Goal: Task Accomplishment & Management: Use online tool/utility

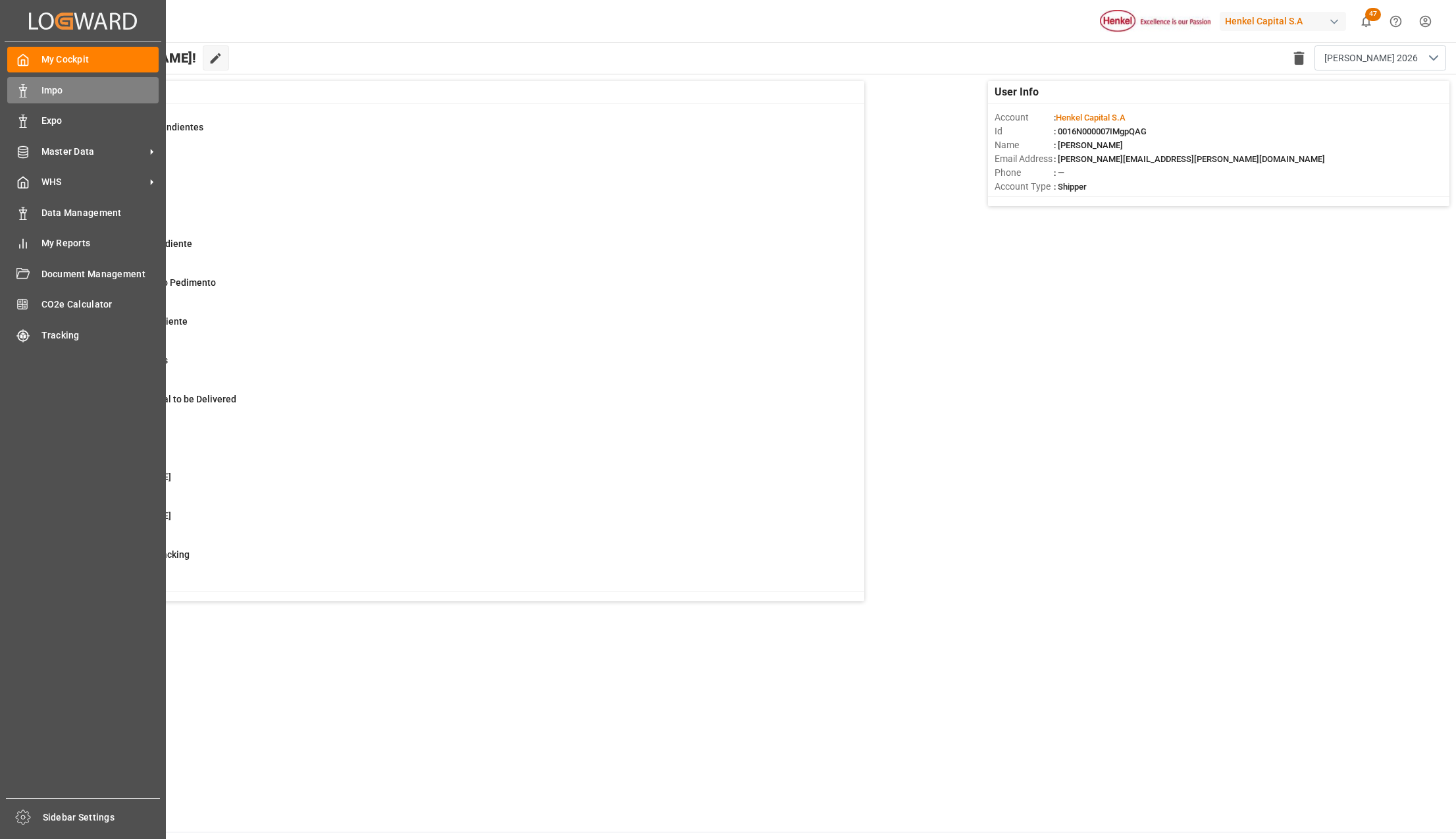
click at [35, 80] on div "Impo Impo" at bounding box center [82, 90] width 151 height 25
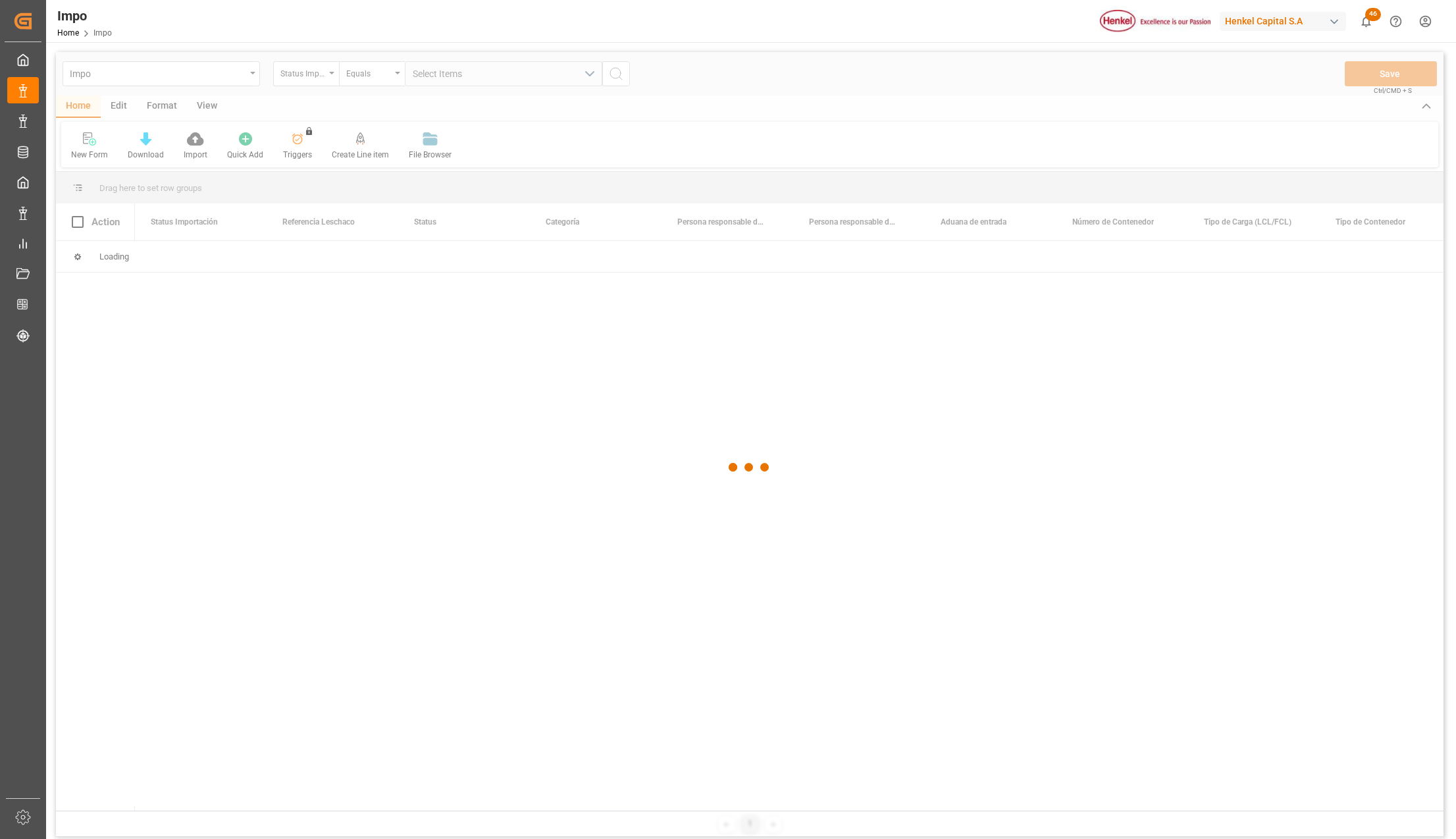
click at [290, 419] on div at bounding box center [749, 466] width 1388 height 830
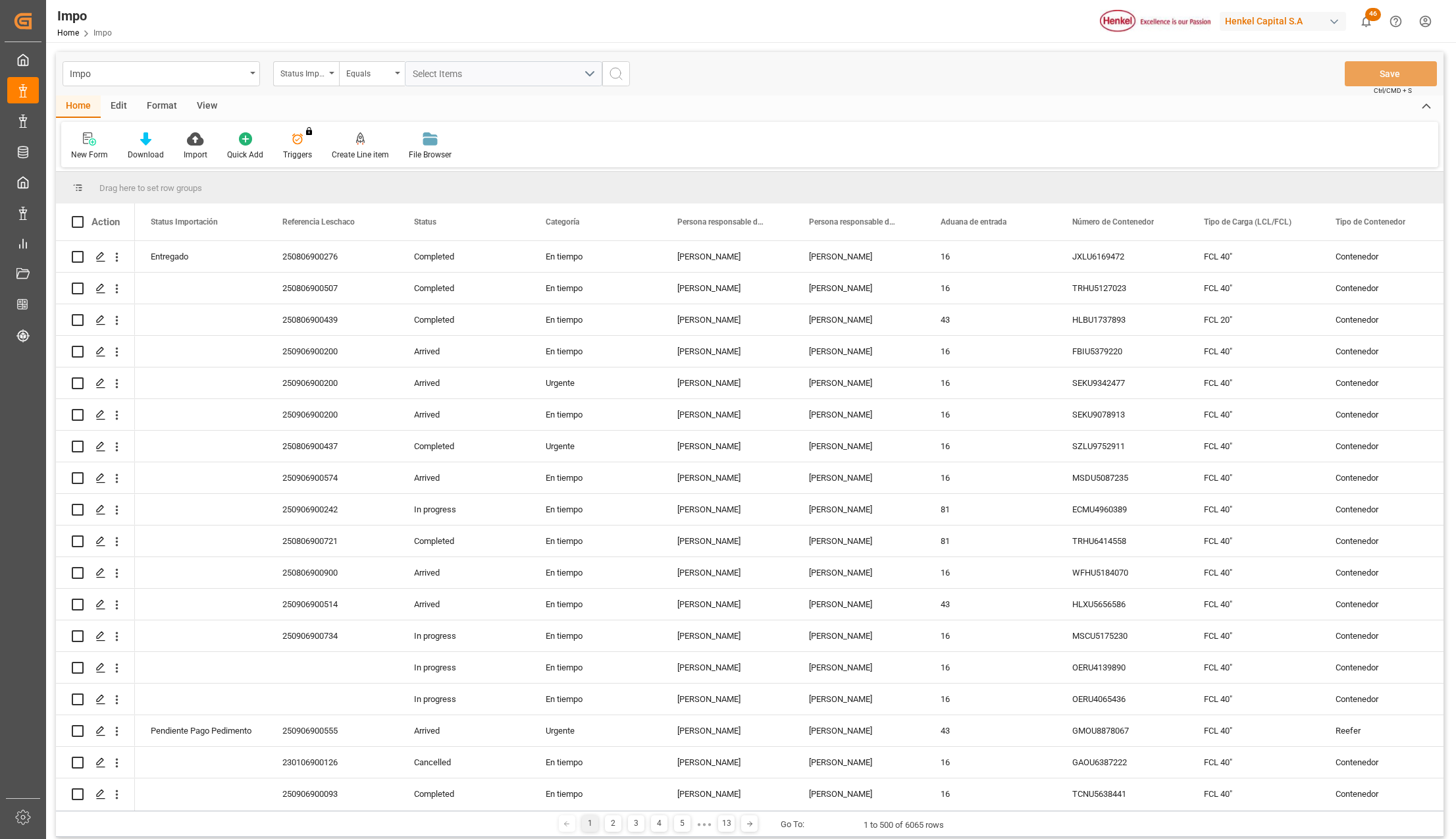
click at [259, 80] on div "Impo" at bounding box center [161, 74] width 197 height 25
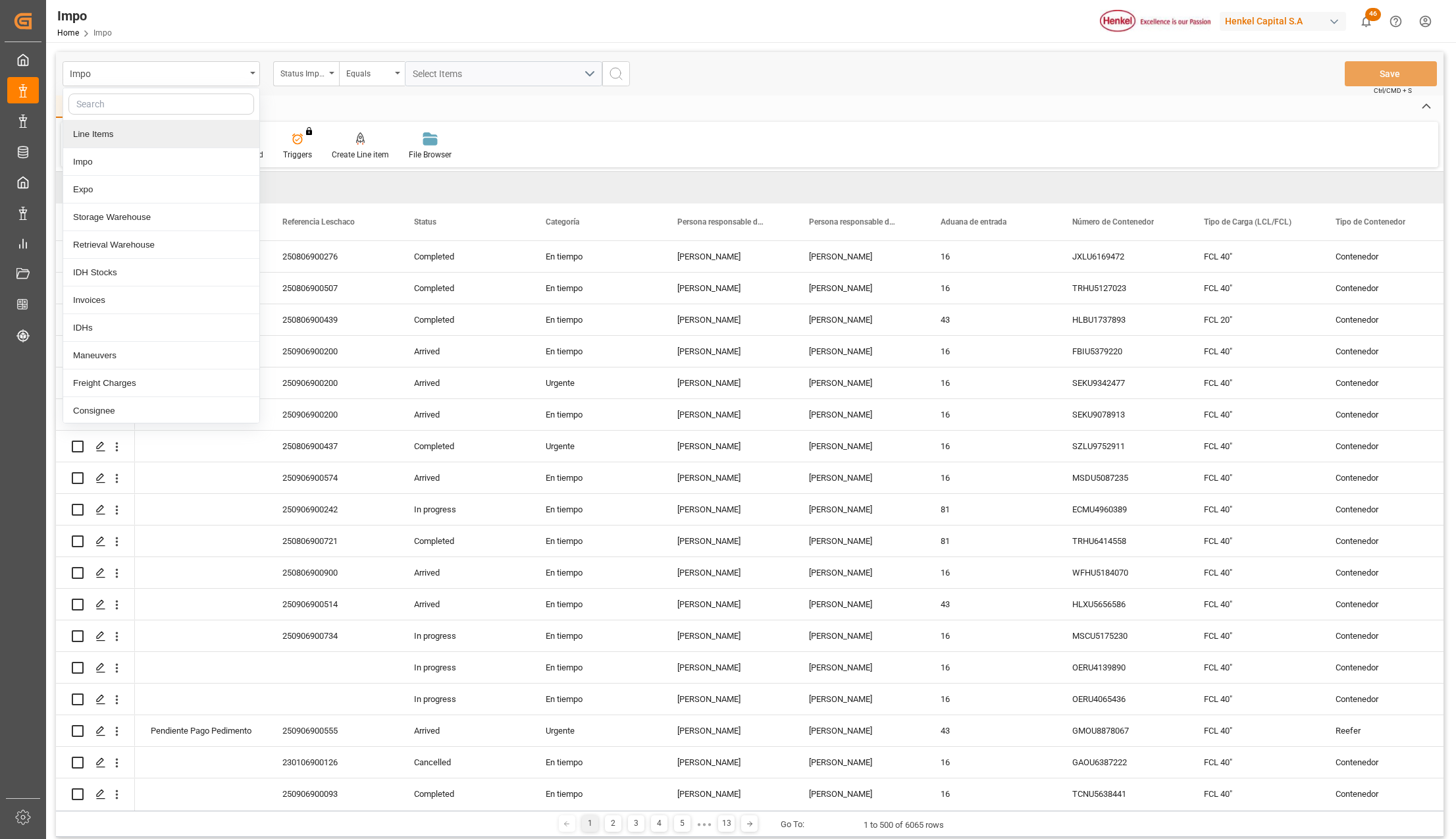
click at [117, 139] on div "Line Items" at bounding box center [161, 134] width 196 height 27
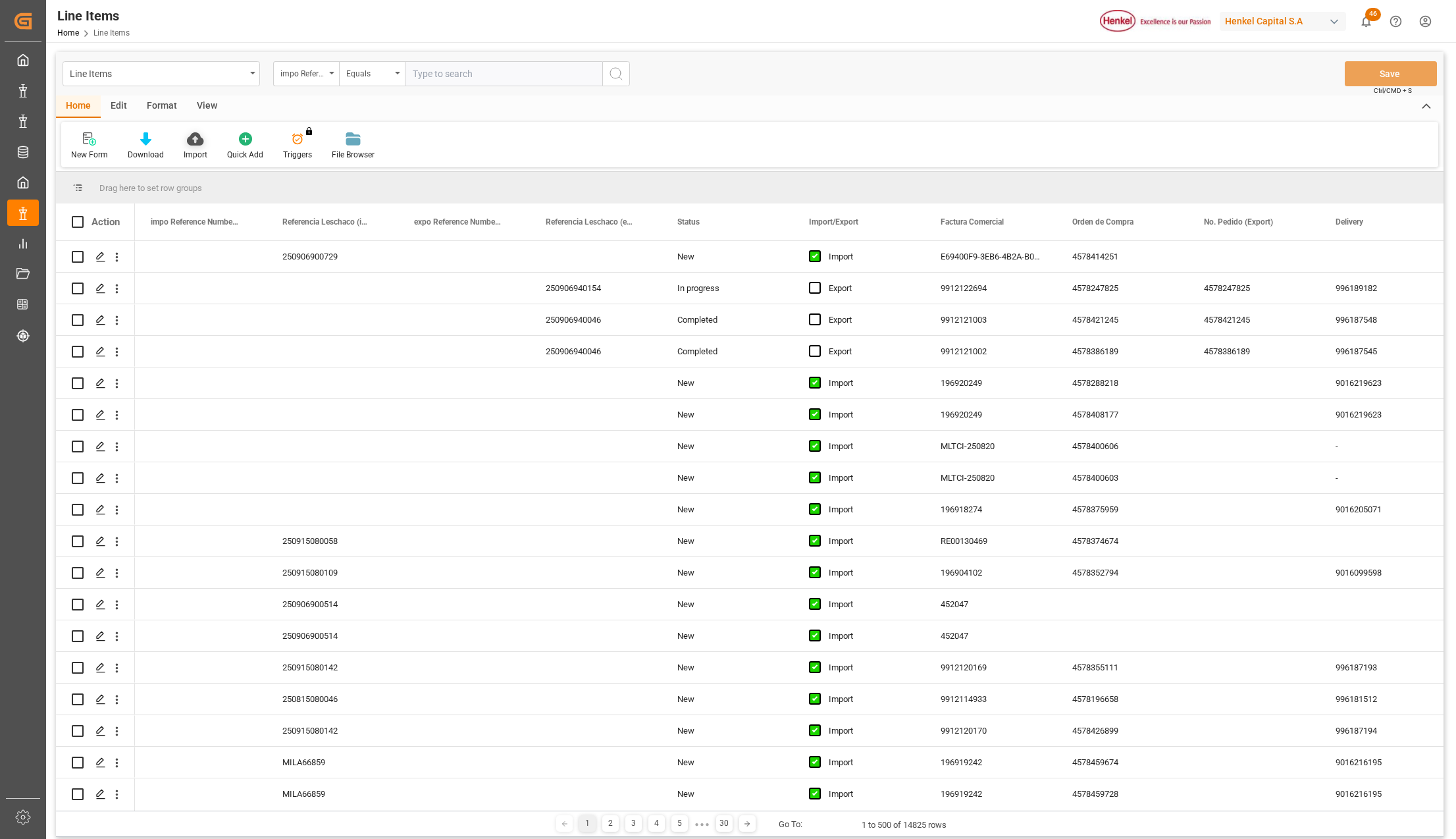
click at [190, 145] on div "Import" at bounding box center [195, 146] width 44 height 29
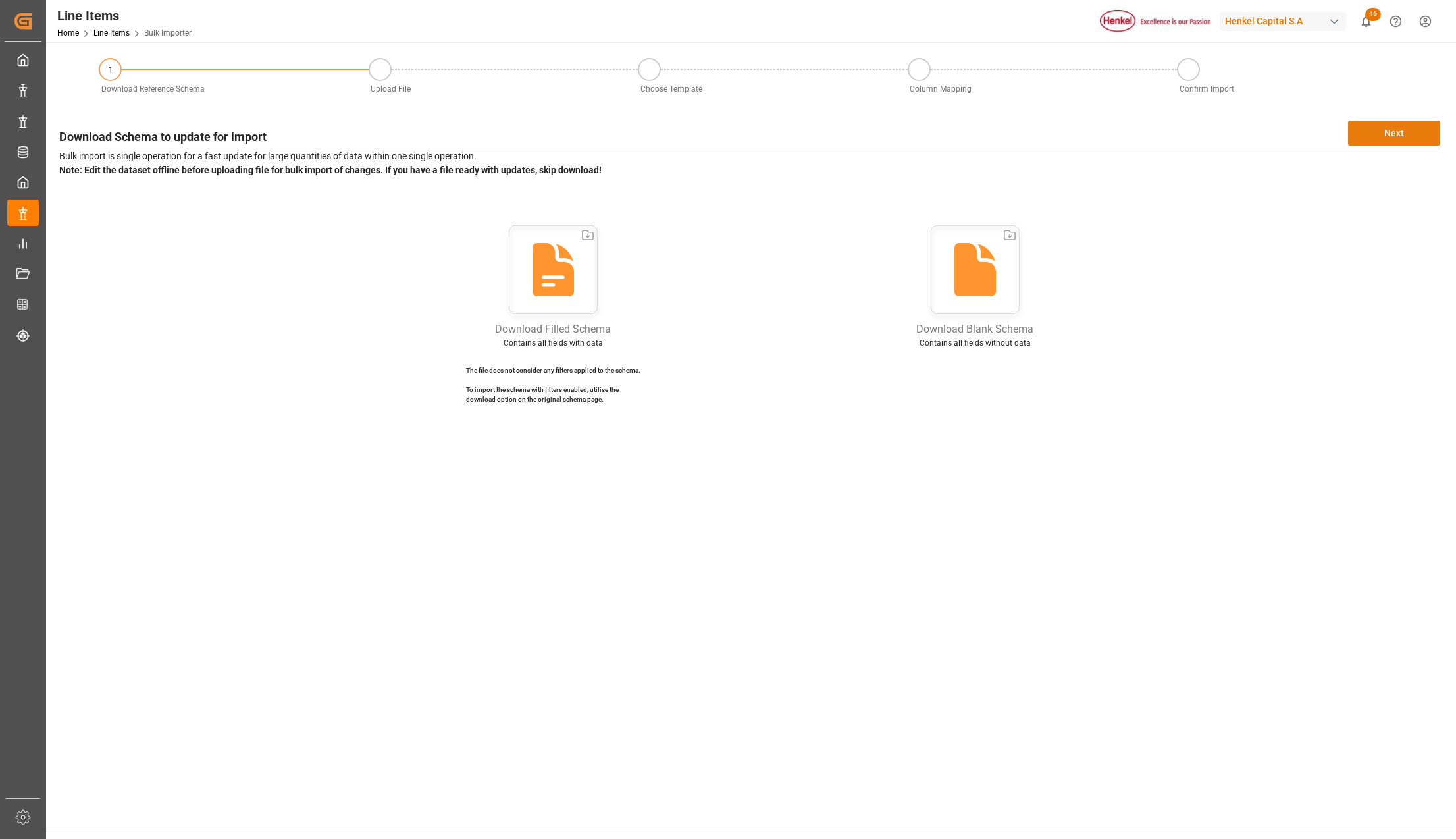
click at [1367, 133] on button "Next" at bounding box center [1395, 133] width 92 height 25
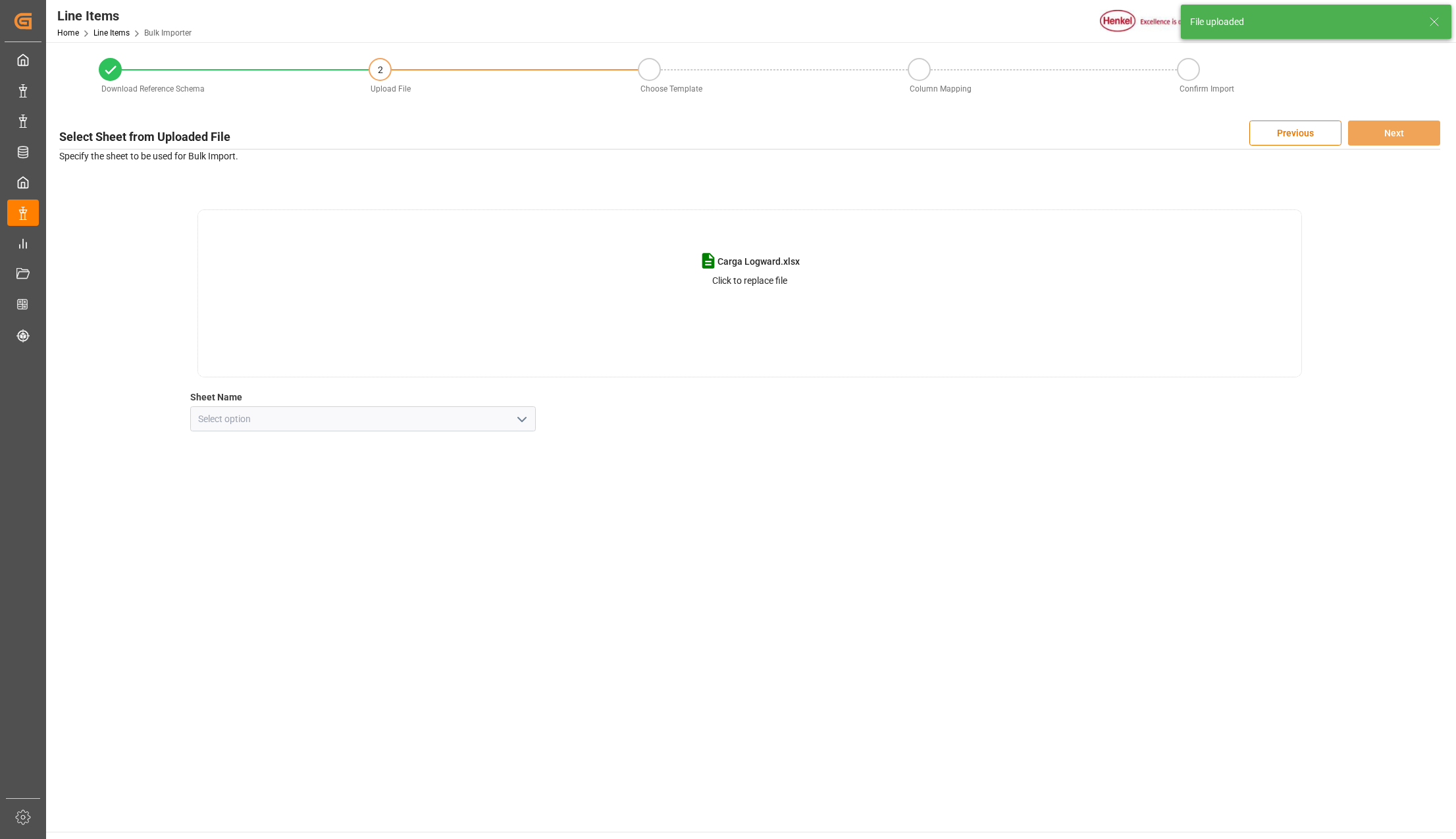
click at [523, 412] on icon "open menu" at bounding box center [522, 420] width 16 height 16
click at [286, 472] on div "Line Item" at bounding box center [363, 477] width 344 height 29
type input "Line Item"
click at [1383, 127] on button "Next" at bounding box center [1395, 133] width 92 height 25
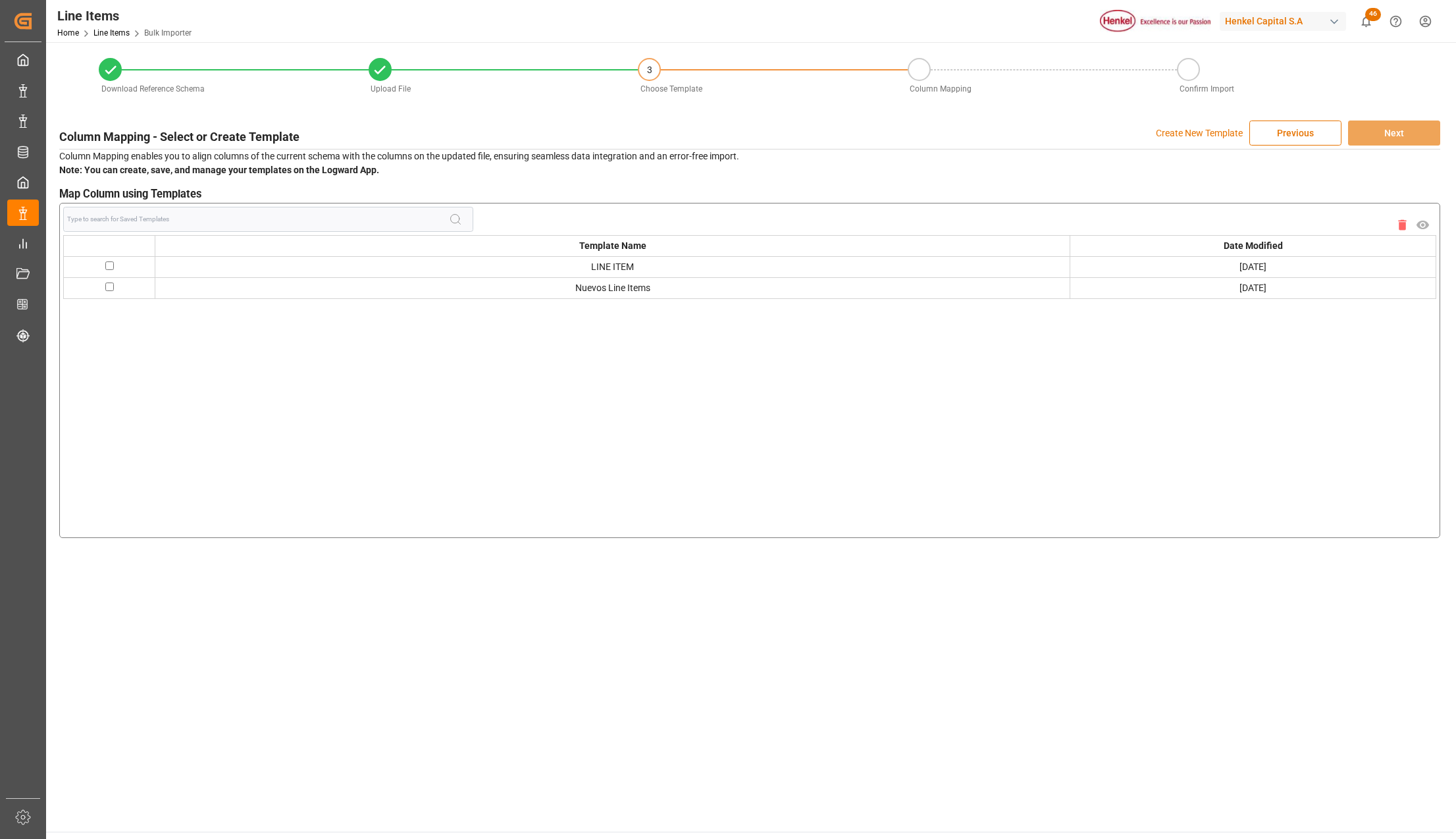
click at [106, 290] on input "checkbox" at bounding box center [109, 286] width 9 height 9
checkbox input "true"
click at [1418, 124] on button "Next" at bounding box center [1395, 133] width 92 height 25
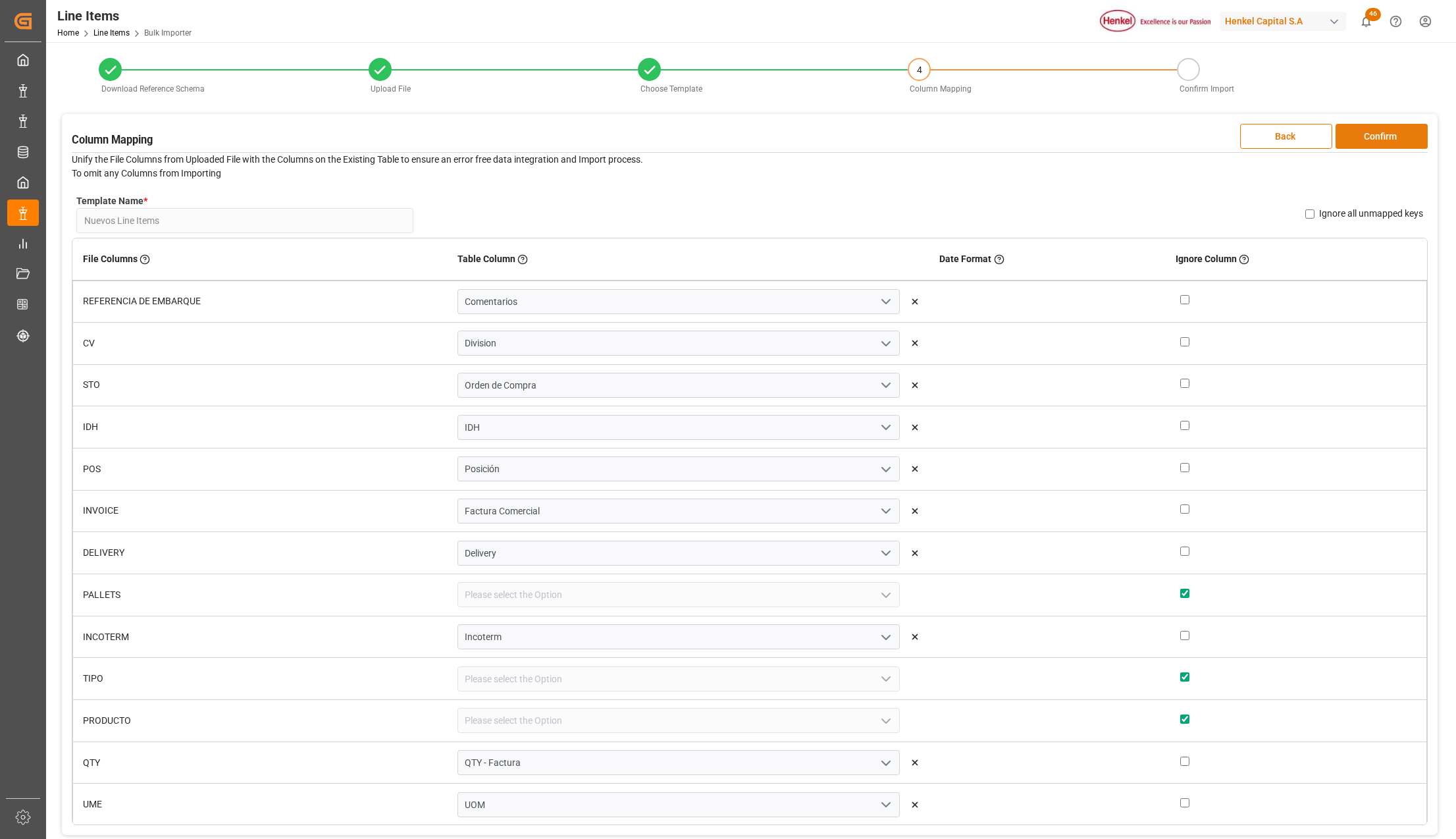
click at [1395, 139] on button "Confirm" at bounding box center [1382, 137] width 92 height 25
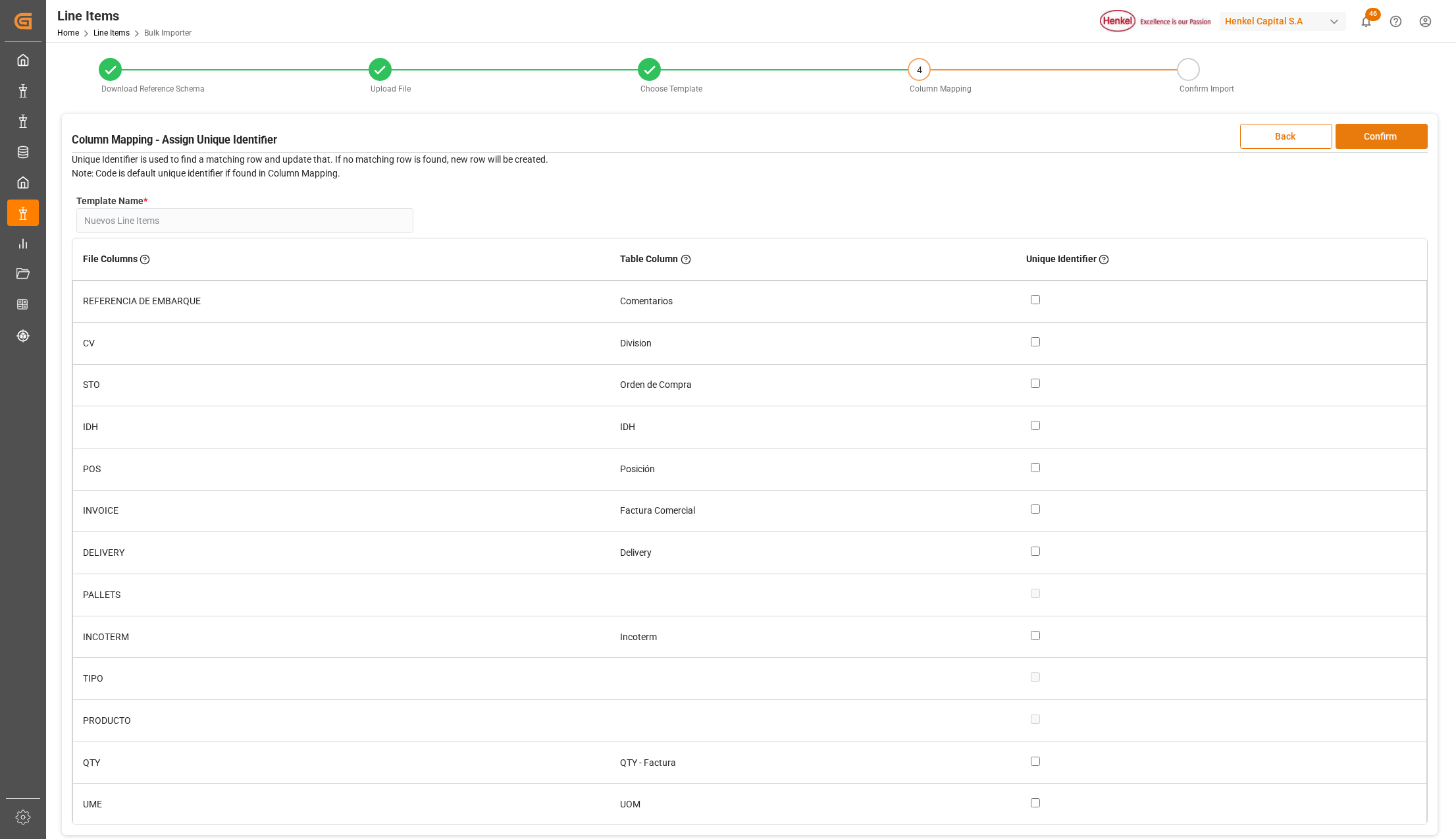
click at [1395, 139] on button "Confirm" at bounding box center [1382, 137] width 92 height 25
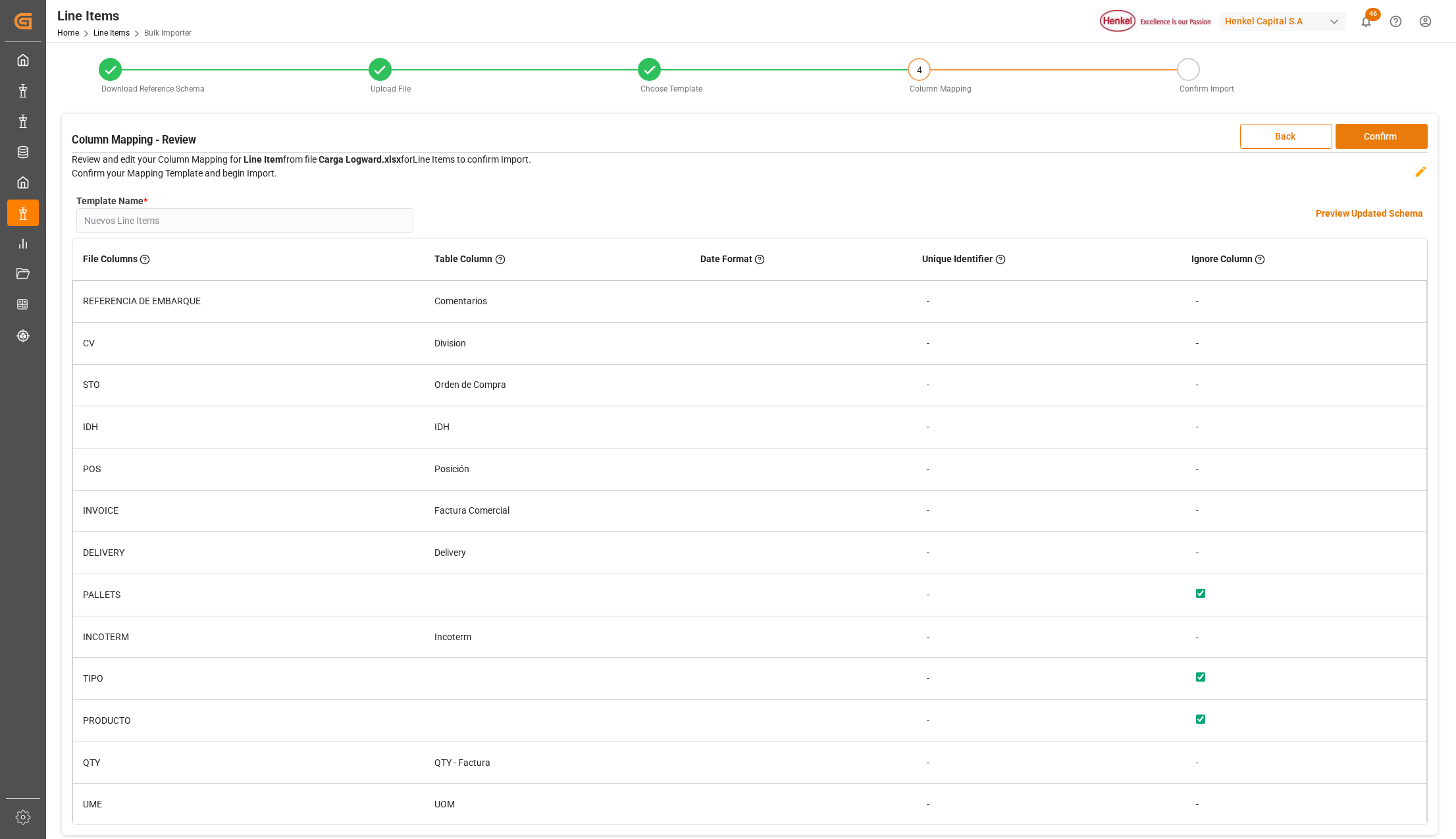
click at [1394, 139] on button "Confirm" at bounding box center [1382, 137] width 92 height 25
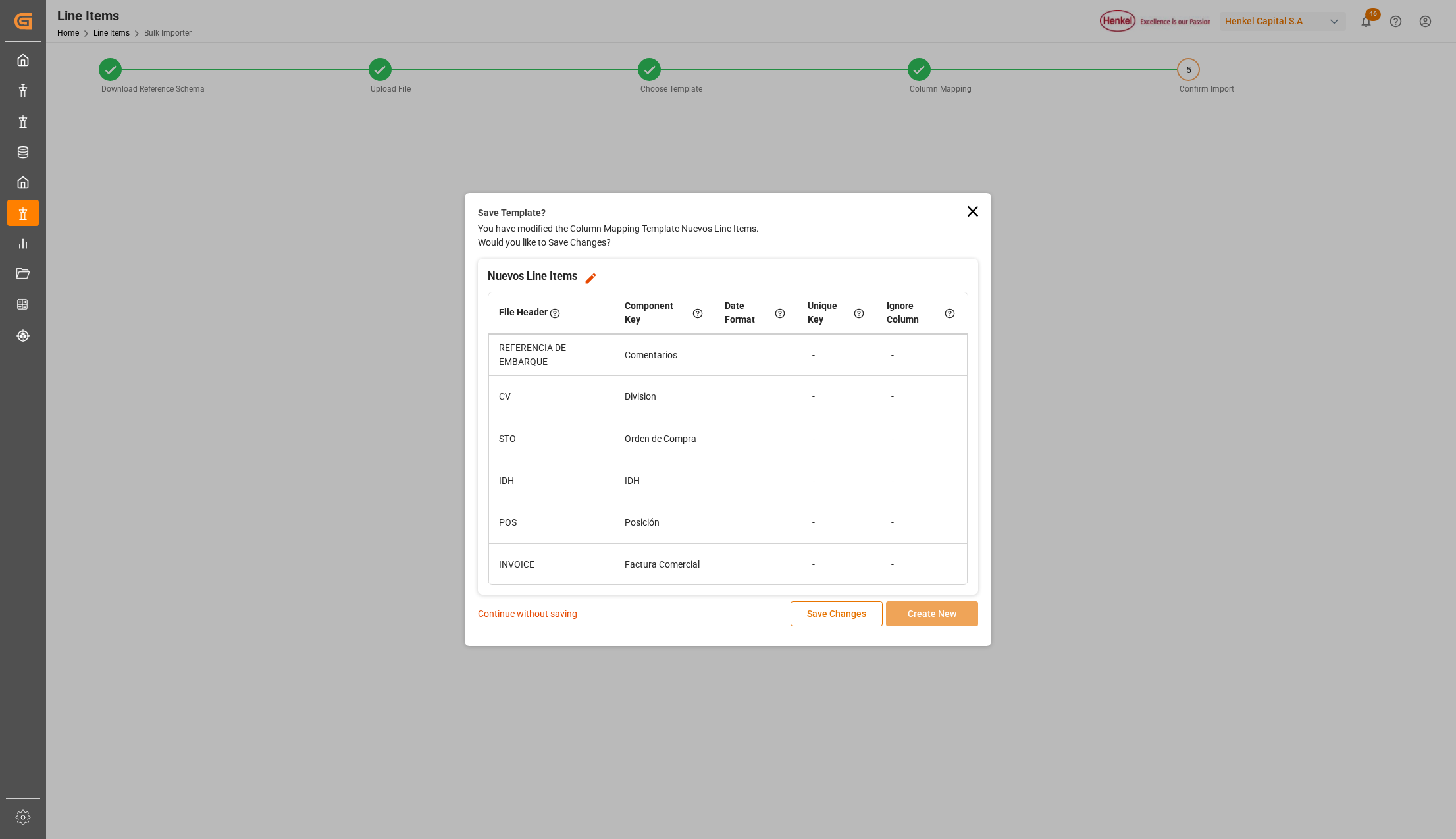
click at [531, 610] on p "Continue without saving" at bounding box center [528, 614] width 100 height 14
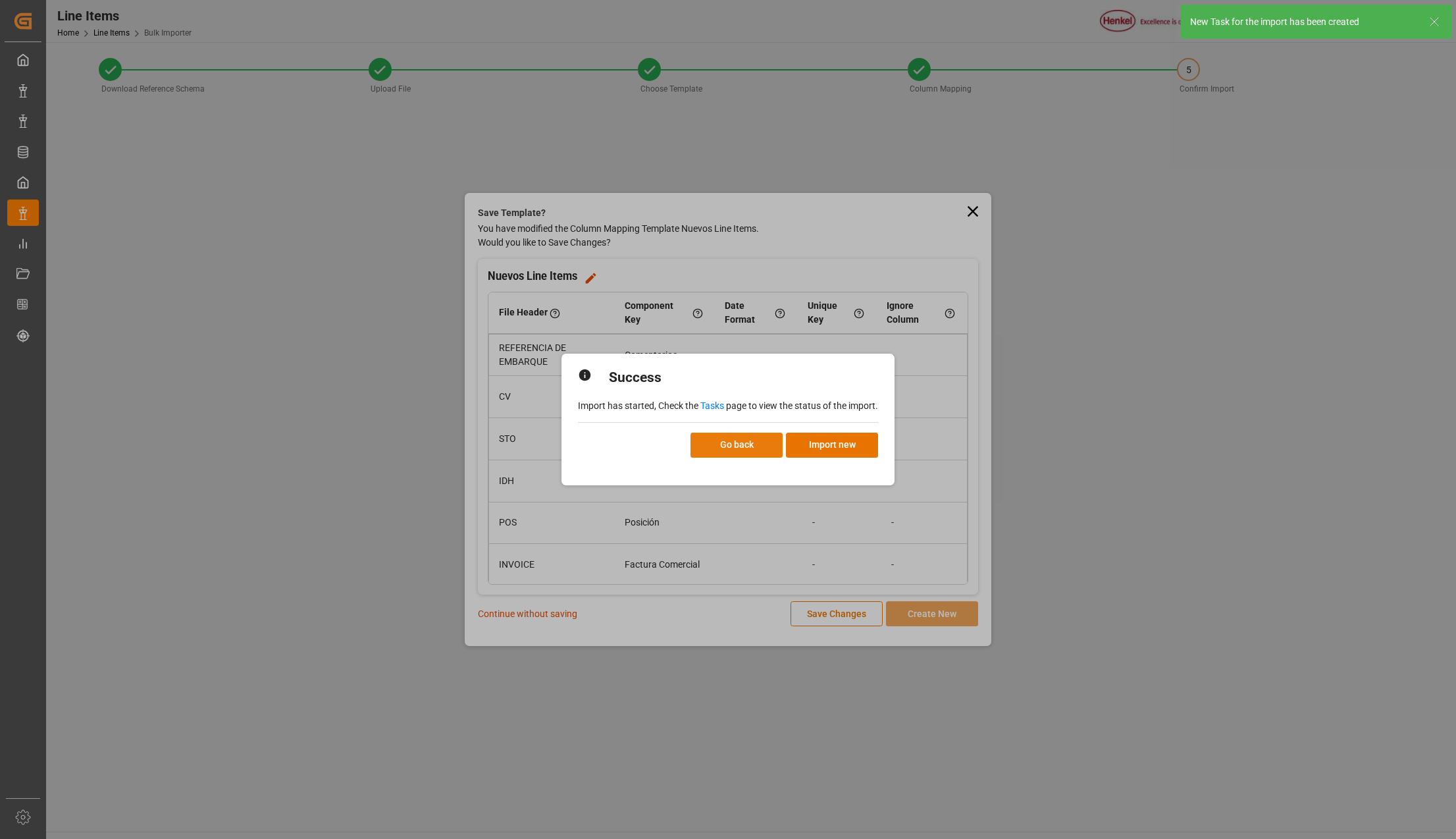
click at [770, 440] on button "Go back" at bounding box center [737, 445] width 92 height 25
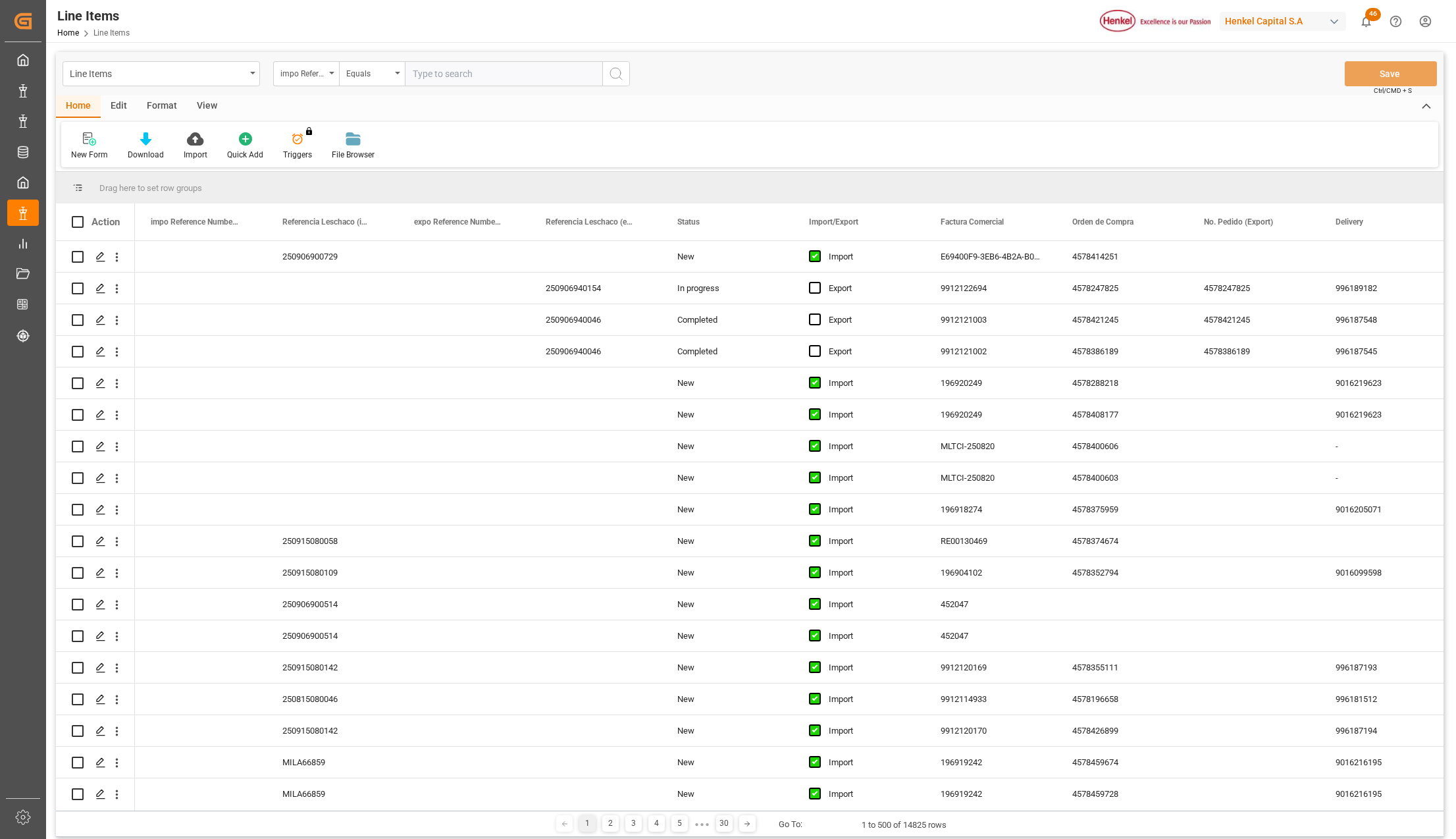
click at [1425, 20] on html "Created by potrace 1.15, written by Peter Selinger 2001-2017 Created by potrace…" at bounding box center [728, 420] width 1456 height 839
click at [1424, 20] on html "Created by potrace 1.15, written by Peter Selinger 2001-2017 Created by potrace…" at bounding box center [728, 420] width 1456 height 839
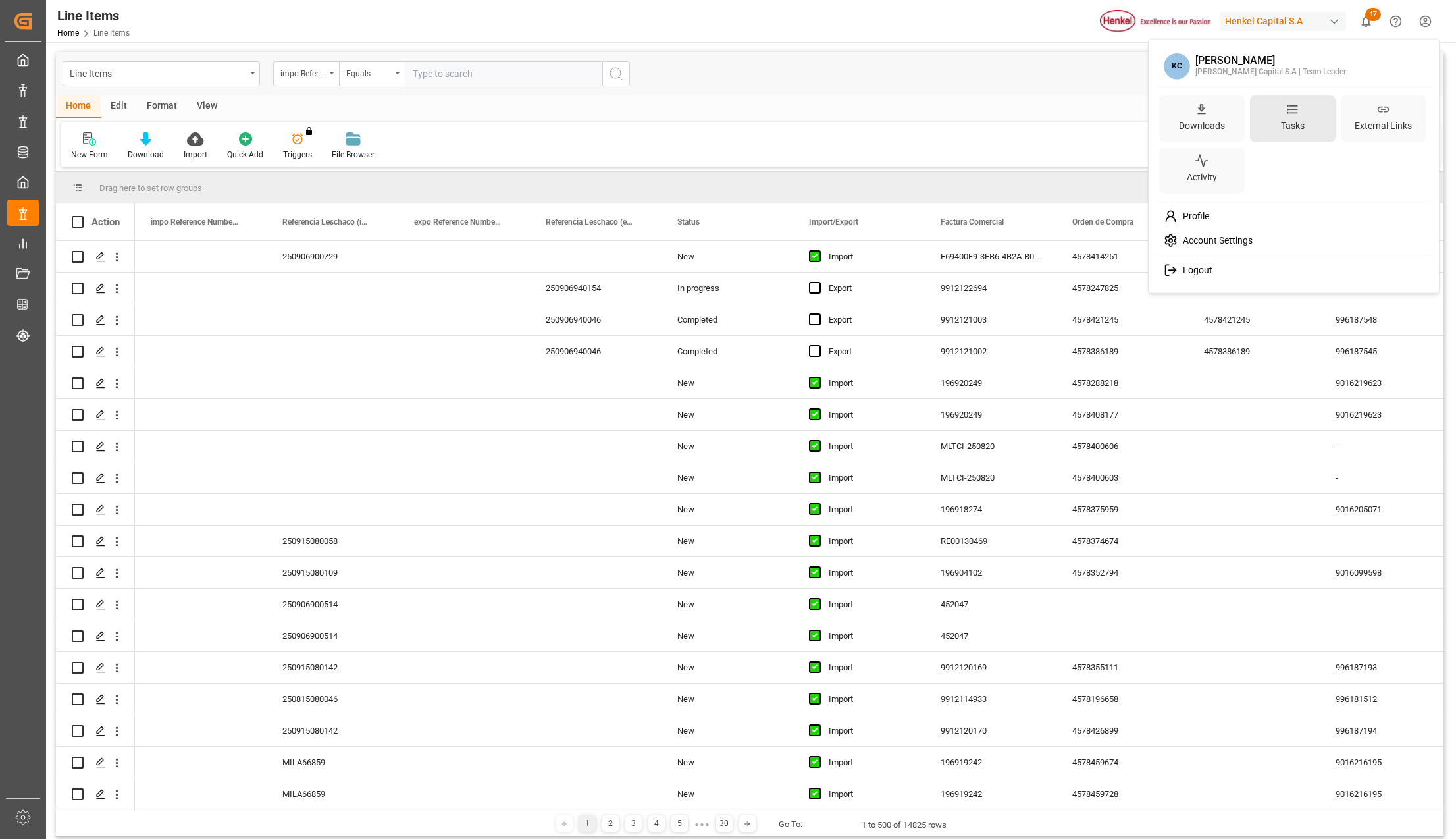
click at [1280, 124] on div "Tasks" at bounding box center [1293, 126] width 29 height 20
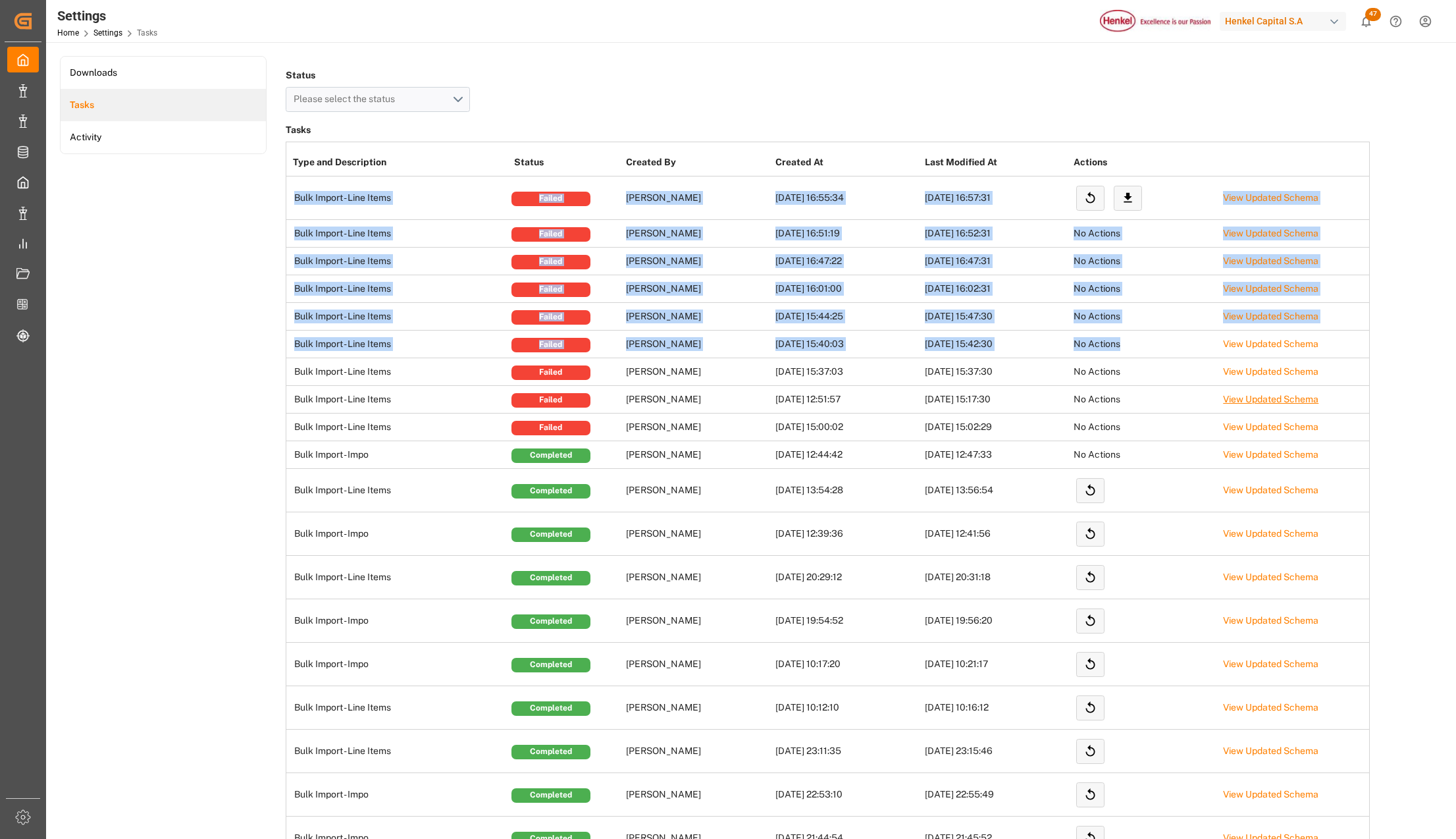
drag, startPoint x: 287, startPoint y: 201, endPoint x: 1244, endPoint y: 396, distance: 976.7
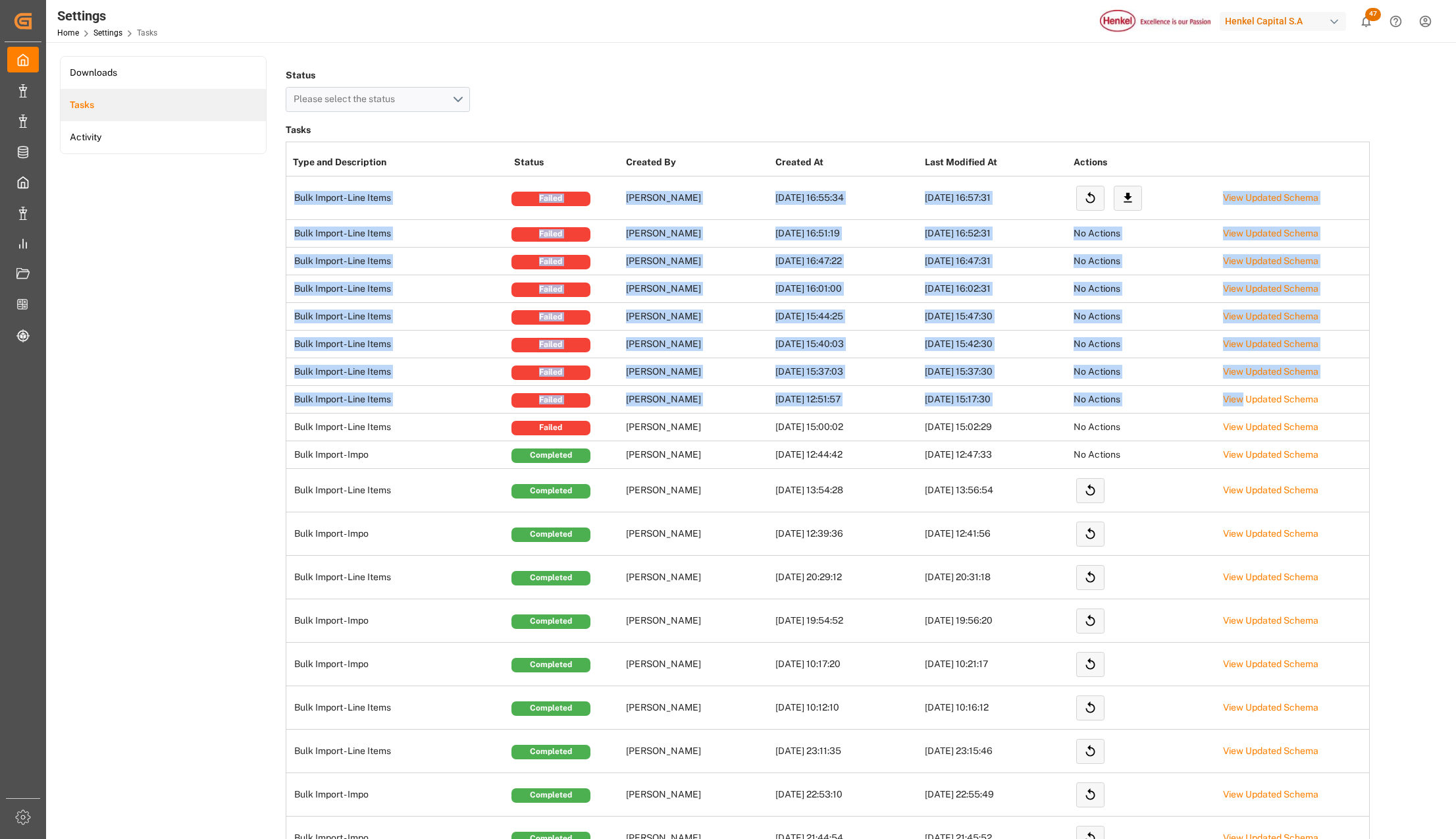
drag, startPoint x: 1244, startPoint y: 396, endPoint x: 1333, endPoint y: 105, distance: 304.3
click at [1333, 105] on div "Status Please select the status" at bounding box center [828, 88] width 1084 height 46
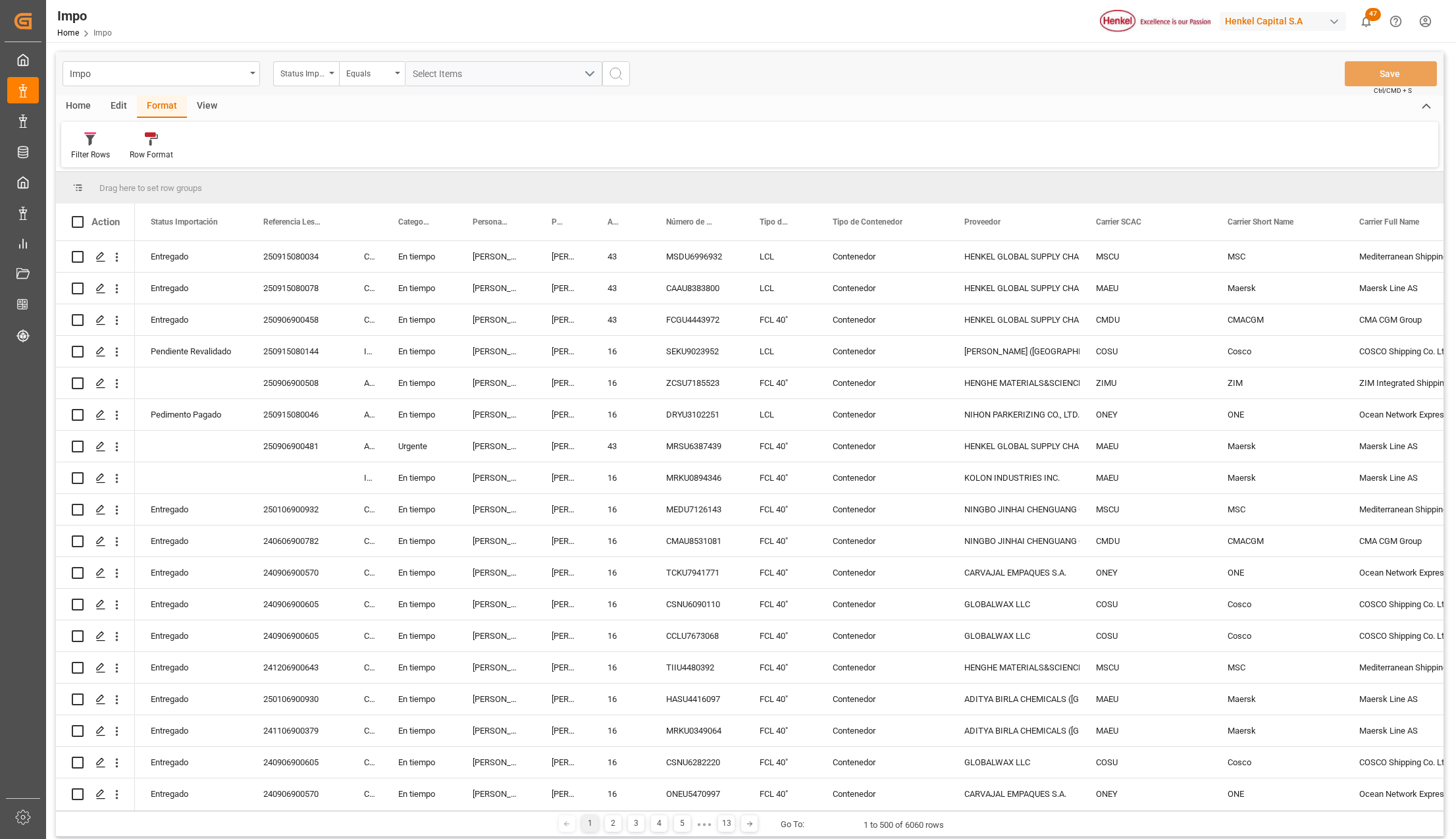
click at [79, 108] on div "Home" at bounding box center [78, 106] width 45 height 22
